Goal: Check status: Check status

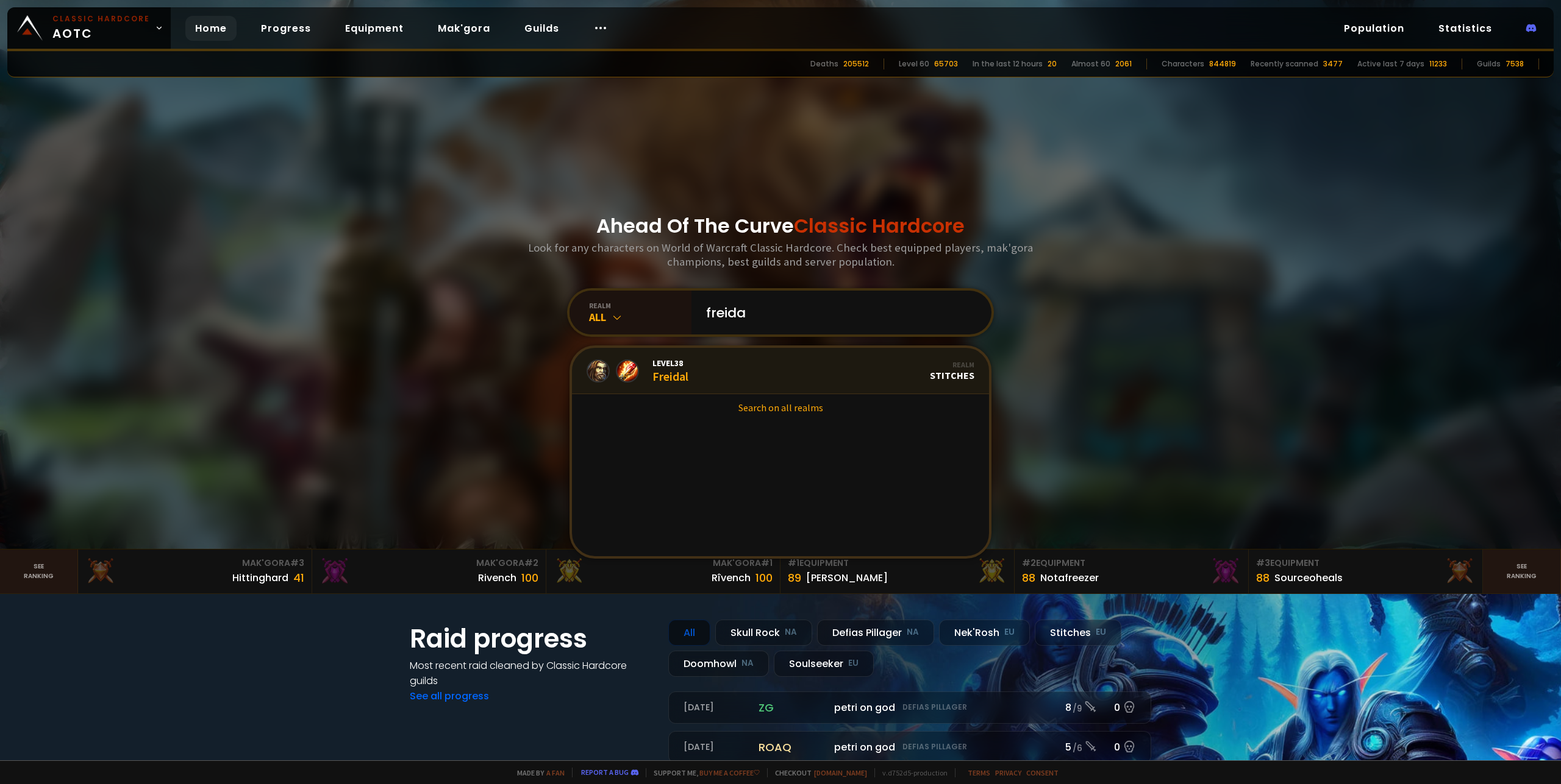
type input "freida"
click at [685, 371] on link "Level 38 Freidal Realm Stitches" at bounding box center [780, 371] width 417 height 46
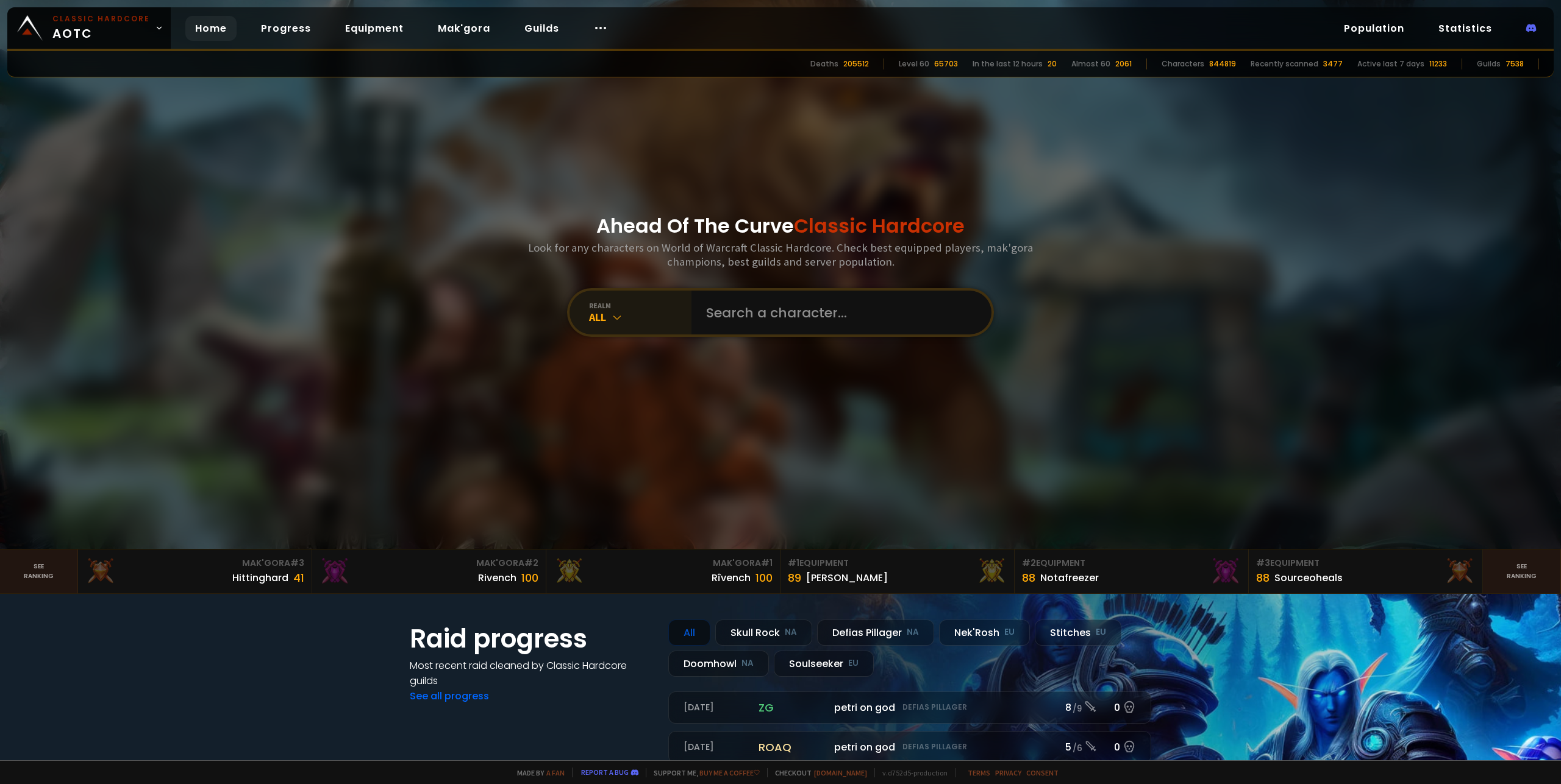
click at [621, 316] on div "All" at bounding box center [639, 318] width 102 height 14
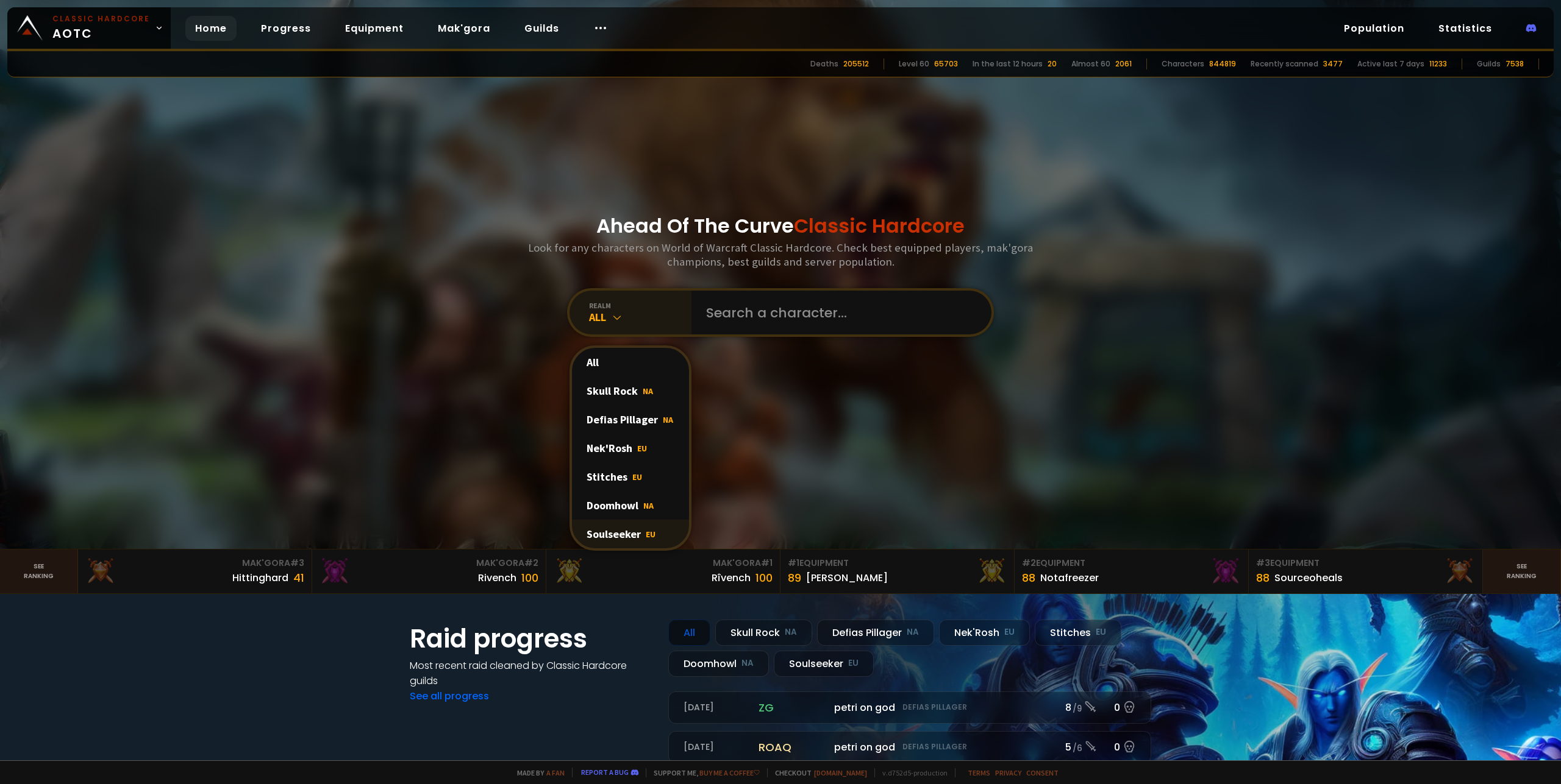
click at [620, 531] on div "Soulseeker EU" at bounding box center [631, 534] width 117 height 29
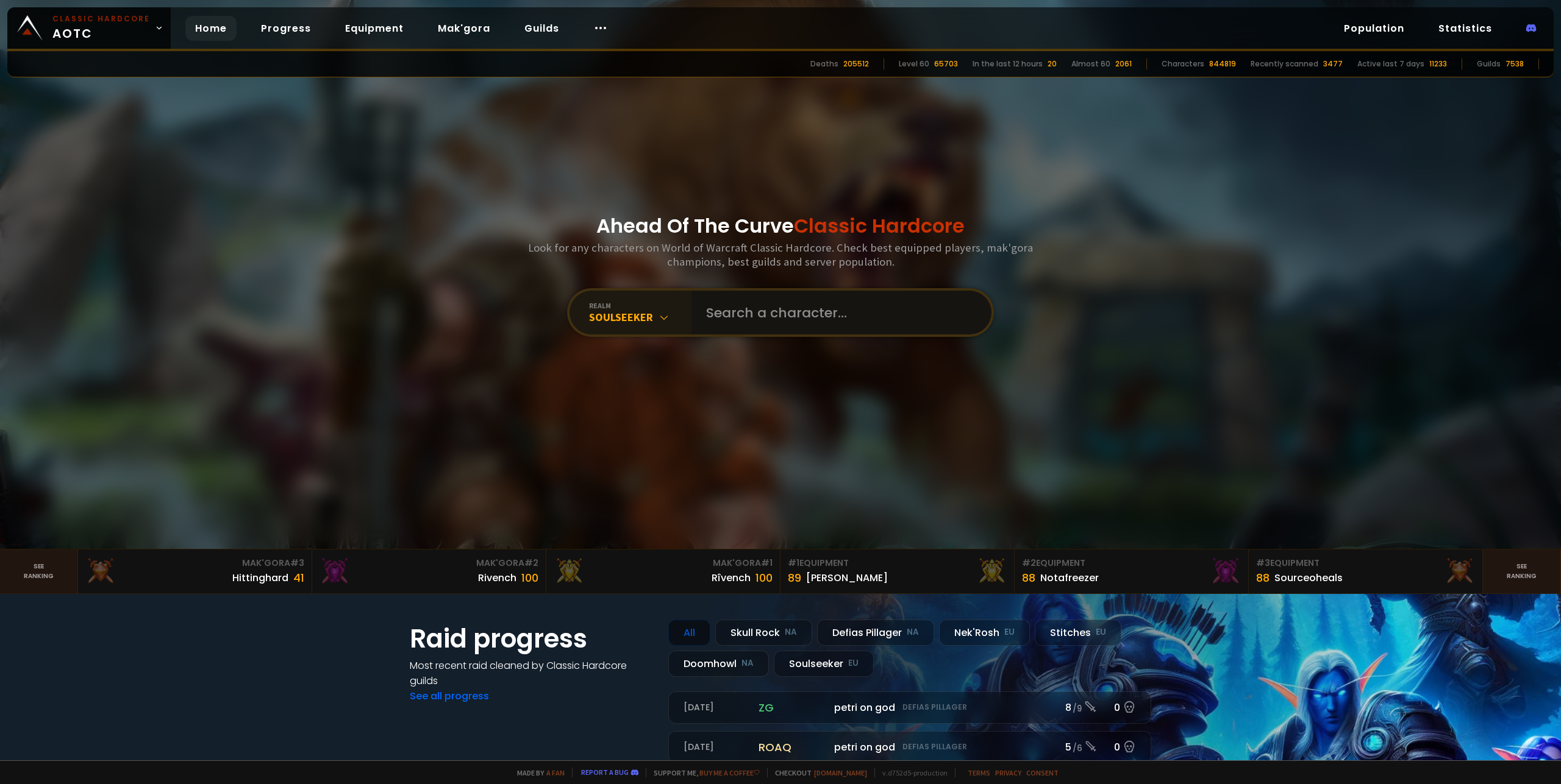
click at [765, 314] on input "text" at bounding box center [838, 312] width 278 height 44
type input "freida"
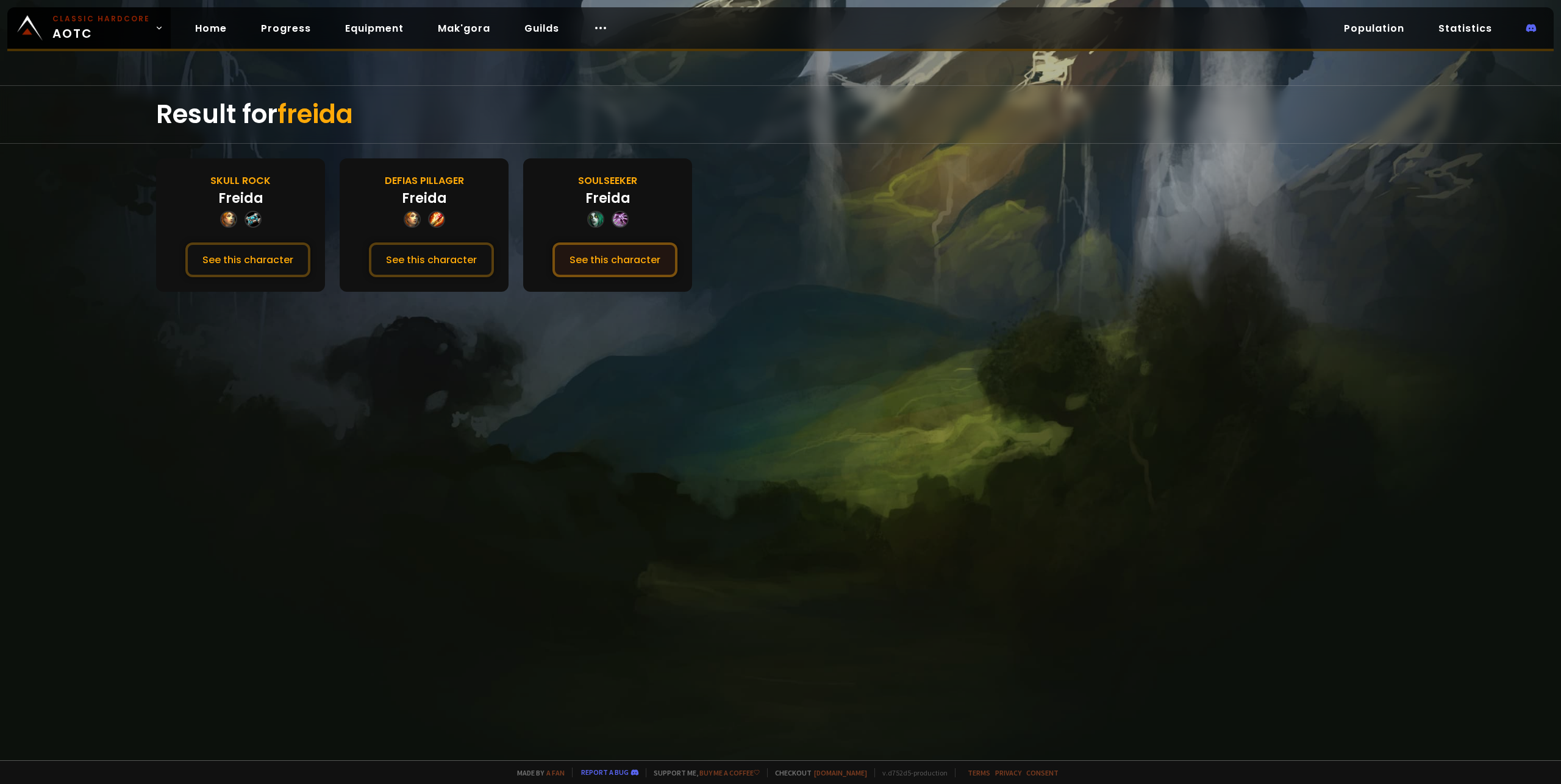
click at [610, 261] on button "See this character" at bounding box center [615, 260] width 125 height 35
